Goal: Task Accomplishment & Management: Use online tool/utility

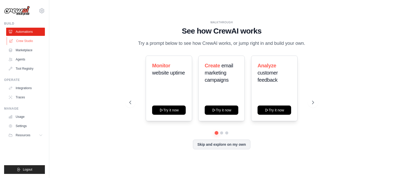
click at [23, 43] on link "Crew Studio" at bounding box center [26, 41] width 39 height 8
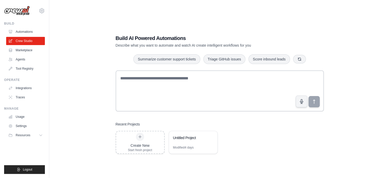
click at [102, 100] on div "Build AI Powered Automations Describe what you want to automate and watch AI cr…" at bounding box center [219, 94] width 324 height 178
click at [180, 143] on div "Untitled Project" at bounding box center [193, 138] width 48 height 14
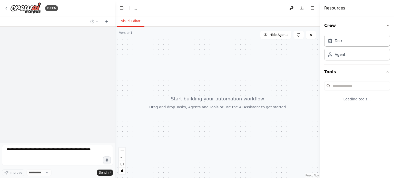
select select "****"
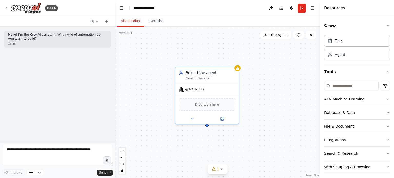
drag, startPoint x: 186, startPoint y: 109, endPoint x: 200, endPoint y: 46, distance: 64.1
click at [200, 46] on div "Role of the agent Goal of the agent gpt-4.1-mini Drop tools here" at bounding box center [217, 103] width 205 height 152
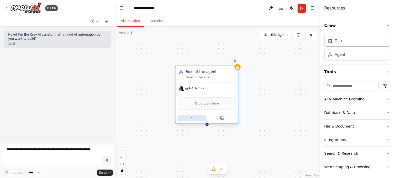
drag, startPoint x: 221, startPoint y: 81, endPoint x: 196, endPoint y: 116, distance: 44.1
click at [196, 116] on button at bounding box center [191, 118] width 29 height 6
click at [234, 61] on icon at bounding box center [234, 60] width 3 height 3
click at [236, 61] on icon at bounding box center [234, 60] width 3 height 3
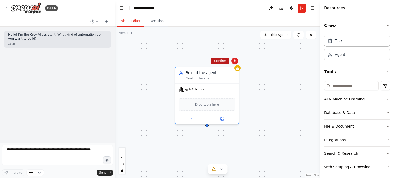
click at [224, 61] on button "Confirm" at bounding box center [220, 61] width 18 height 6
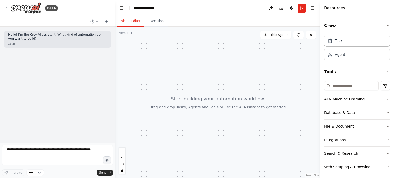
scroll to position [3, 0]
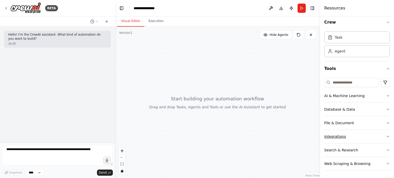
click at [348, 133] on button "Integrations" at bounding box center [357, 136] width 66 height 13
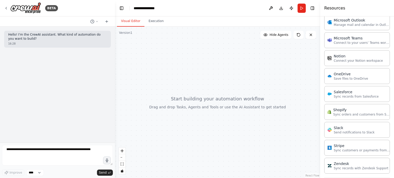
scroll to position [376, 0]
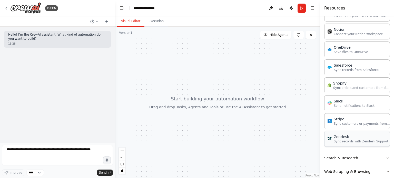
click at [336, 136] on div "Zendesk" at bounding box center [361, 136] width 55 height 5
click at [350, 158] on button "Search & Research" at bounding box center [357, 158] width 66 height 13
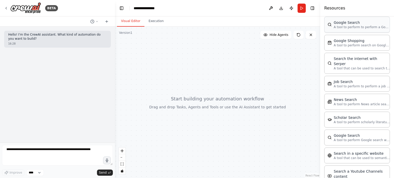
scroll to position [641, 0]
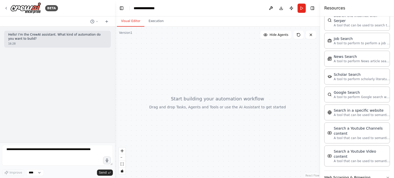
click at [371, 171] on button "Web Scraping & Browsing" at bounding box center [357, 177] width 66 height 13
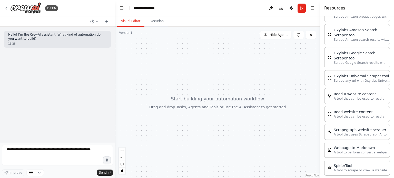
scroll to position [928, 0]
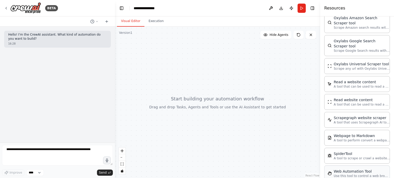
click at [368, 169] on div "Web Automation Tool" at bounding box center [362, 171] width 56 height 5
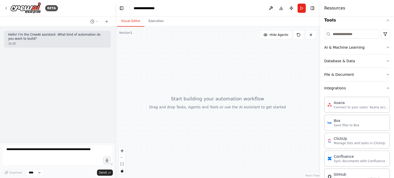
scroll to position [0, 0]
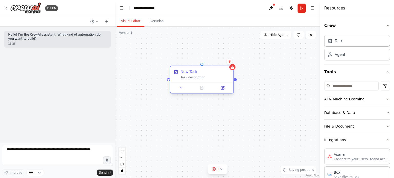
drag, startPoint x: 246, startPoint y: 83, endPoint x: 183, endPoint y: 74, distance: 63.6
click at [183, 74] on div "New Task" at bounding box center [188, 71] width 17 height 5
click at [175, 89] on icon at bounding box center [176, 88] width 4 height 4
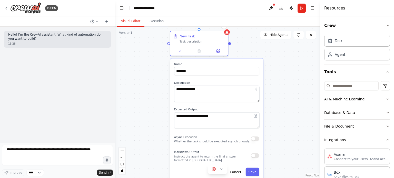
drag, startPoint x: 256, startPoint y: 90, endPoint x: 253, endPoint y: 52, distance: 38.0
click at [253, 52] on div "**********" at bounding box center [217, 103] width 205 height 152
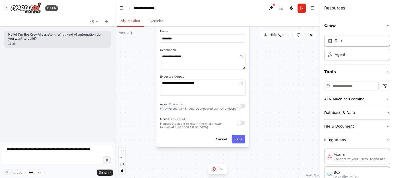
drag, startPoint x: 263, startPoint y: 140, endPoint x: 250, endPoint y: 107, distance: 35.6
click at [250, 107] on div "**********" at bounding box center [217, 103] width 205 height 152
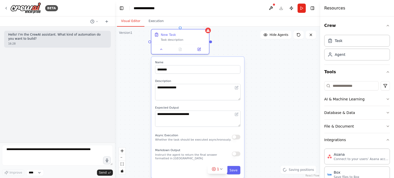
drag, startPoint x: 257, startPoint y: 104, endPoint x: 252, endPoint y: 136, distance: 32.2
click at [252, 136] on div "**********" at bounding box center [217, 103] width 205 height 152
click at [235, 43] on div "**********" at bounding box center [217, 103] width 205 height 152
click at [179, 39] on div "Task description" at bounding box center [183, 40] width 45 height 4
click at [159, 49] on icon at bounding box center [161, 49] width 4 height 4
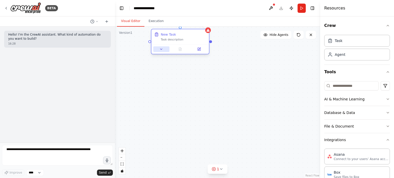
click at [159, 49] on icon at bounding box center [161, 49] width 4 height 4
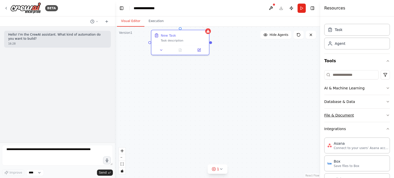
click at [363, 114] on button "File & Document" at bounding box center [357, 115] width 66 height 13
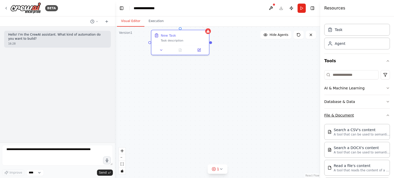
click at [363, 114] on button "File & Document" at bounding box center [357, 115] width 66 height 13
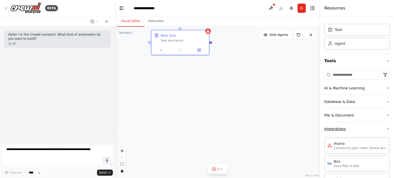
click at [377, 130] on button "Integrations" at bounding box center [357, 128] width 66 height 13
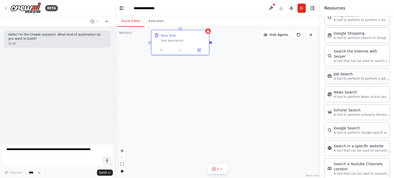
scroll to position [234, 0]
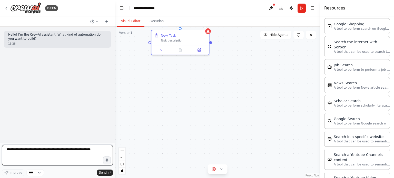
click at [54, 155] on textarea at bounding box center [57, 155] width 111 height 21
type textarea "*"
type textarea "**********"
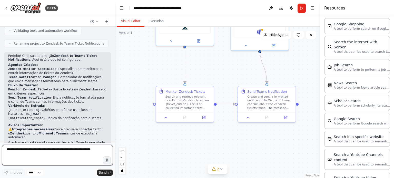
scroll to position [357, 0]
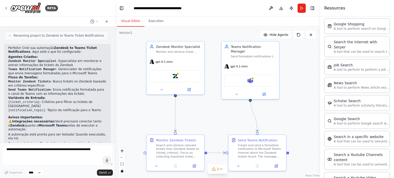
drag, startPoint x: 228, startPoint y: 76, endPoint x: 218, endPoint y: 124, distance: 49.6
click at [218, 124] on div ".deletable-edge-delete-btn { width: 20px; height: 20px; border: 0px solid #ffff…" at bounding box center [217, 103] width 205 height 152
click at [183, 77] on div "Zendesk" at bounding box center [175, 75] width 52 height 12
click at [178, 52] on div "Monitor and retrieve ticket information from Zendesk for {ticket_criteria}, col…" at bounding box center [178, 51] width 45 height 4
click at [167, 62] on span "gpt-4.1-mini" at bounding box center [163, 61] width 17 height 4
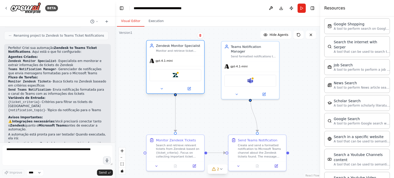
click at [174, 81] on div "Zendesk" at bounding box center [175, 75] width 52 height 12
click at [161, 90] on icon at bounding box center [162, 89] width 4 height 4
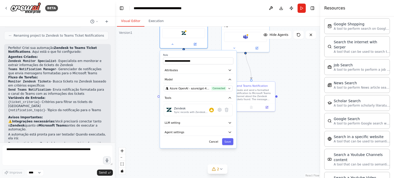
drag, startPoint x: 204, startPoint y: 83, endPoint x: 214, endPoint y: 36, distance: 48.2
click at [214, 36] on div ".deletable-edge-delete-btn { width: 20px; height: 20px; border: 0px solid #ffff…" at bounding box center [217, 103] width 205 height 152
click at [203, 122] on button "LLM setting" at bounding box center [198, 122] width 70 height 7
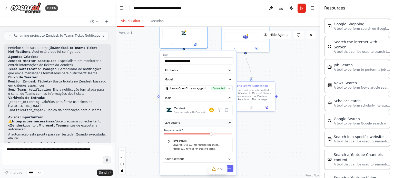
click at [203, 122] on button "LLM setting" at bounding box center [198, 122] width 70 height 7
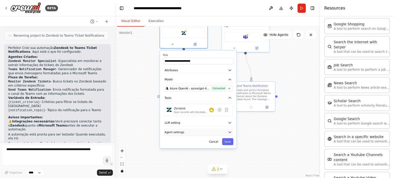
click at [200, 133] on button "Agent settings" at bounding box center [198, 132] width 70 height 7
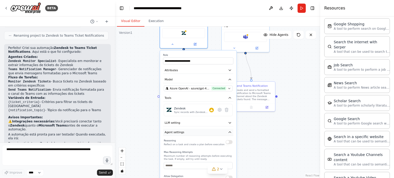
click at [200, 133] on button "Agent settings" at bounding box center [198, 132] width 70 height 7
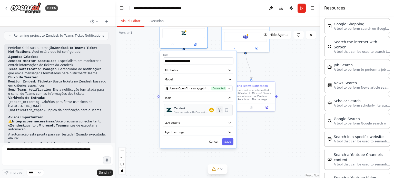
click at [219, 111] on icon at bounding box center [219, 110] width 3 height 4
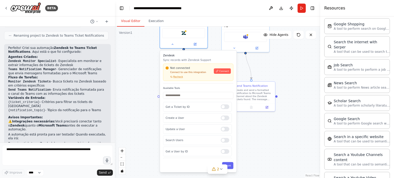
scroll to position [61, 0]
click at [248, 156] on div ".deletable-edge-delete-btn { width: 20px; height: 20px; border: 0px solid #ffff…" at bounding box center [217, 103] width 205 height 152
